Goal: Information Seeking & Learning: Find specific fact

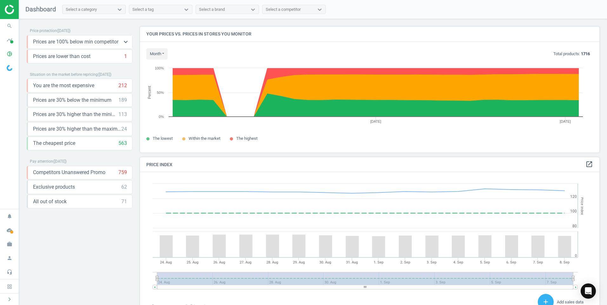
scroll to position [156, 464]
click at [14, 26] on icon "search" at bounding box center [9, 26] width 12 height 12
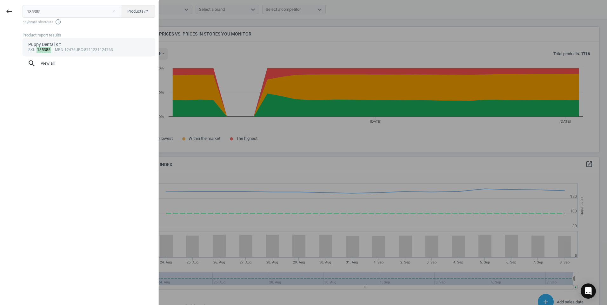
type input "185385"
click at [95, 48] on div "sku : 185385 mpn :12476 upc :8711231124763" at bounding box center [89, 50] width 122 height 5
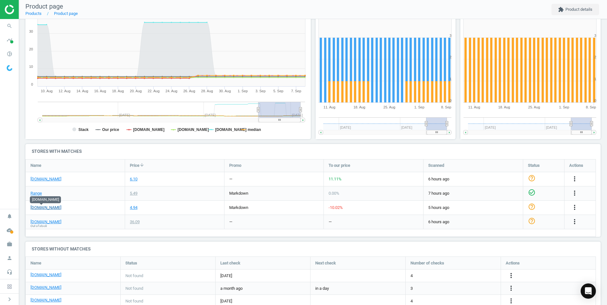
drag, startPoint x: 50, startPoint y: 208, endPoint x: 46, endPoint y: 207, distance: 3.9
click at [46, 207] on link "[DOMAIN_NAME]" at bounding box center [45, 208] width 31 height 6
click at [50, 178] on link "[DOMAIN_NAME]" at bounding box center [45, 179] width 31 height 6
click at [46, 224] on span "Out of stock" at bounding box center [38, 226] width 17 height 4
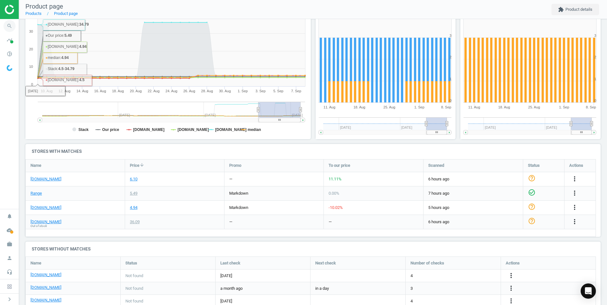
click at [10, 26] on icon "search" at bounding box center [9, 26] width 12 height 12
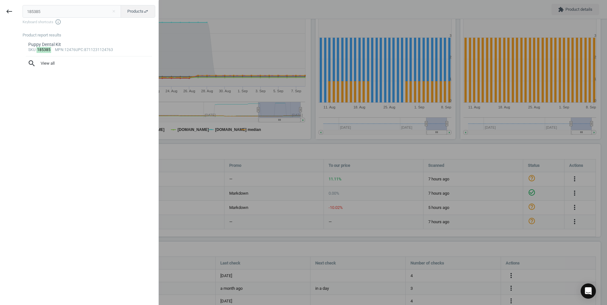
drag, startPoint x: 54, startPoint y: 14, endPoint x: -50, endPoint y: 10, distance: 104.2
click at [0, 10] on html "Group 2 Created with Sketch. ic/cloud_download/grey600 Created with Sketch. gra…" at bounding box center [303, 152] width 607 height 305
type input "954095"
click at [71, 53] on link "Webbox Lick-E-Lix Cream With Liver sku : 954095 mpn :2428 upc :5012144441439" at bounding box center [89, 47] width 133 height 18
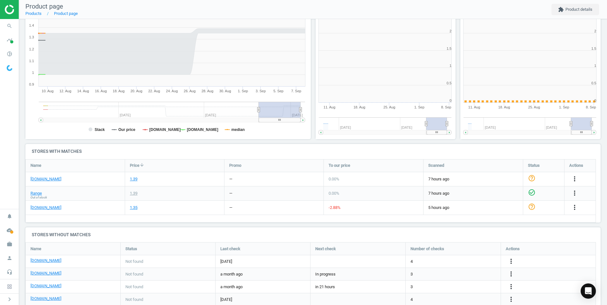
scroll to position [137, 149]
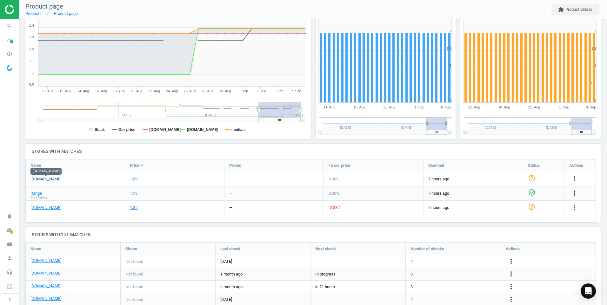
click at [47, 179] on link "[DOMAIN_NAME]" at bounding box center [45, 179] width 31 height 6
click at [50, 207] on link "[DOMAIN_NAME]" at bounding box center [45, 208] width 31 height 6
